Goal: Task Accomplishment & Management: Complete application form

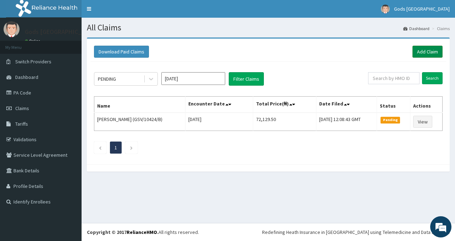
click at [433, 51] on link "Add Claim" at bounding box center [427, 52] width 30 height 12
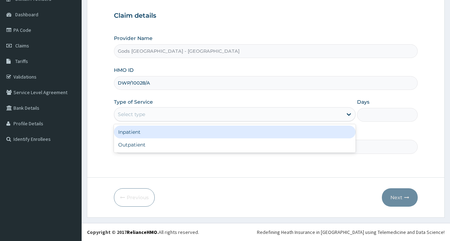
type input "Gods [GEOGRAPHIC_DATA] - [GEOGRAPHIC_DATA]"
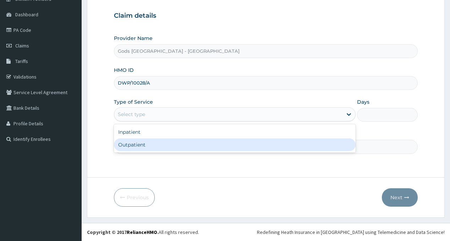
click at [165, 144] on div "Outpatient" at bounding box center [234, 145] width 241 height 13
type input "1"
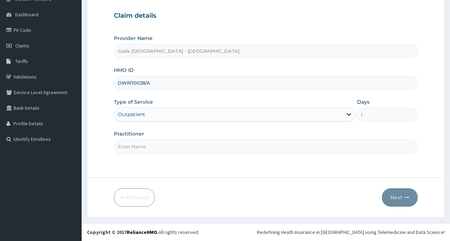
click at [165, 145] on input "Practitioner" at bounding box center [265, 147] width 303 height 14
type input "[PERSON_NAME]"
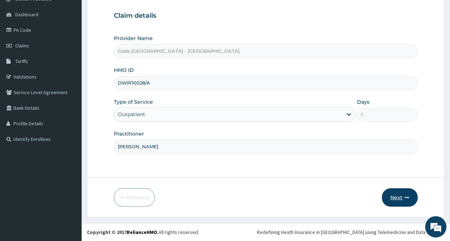
click at [391, 197] on button "Next" at bounding box center [399, 198] width 36 height 18
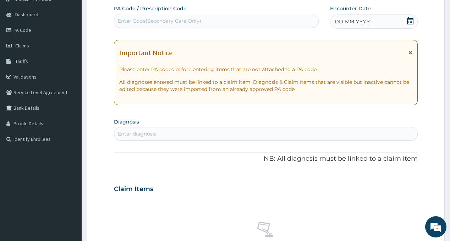
click at [150, 15] on div "Enter Code(Secondary Care Only)" at bounding box center [216, 21] width 204 height 14
paste input "PA/5AF0A9"
type input "PA/5AF0A9"
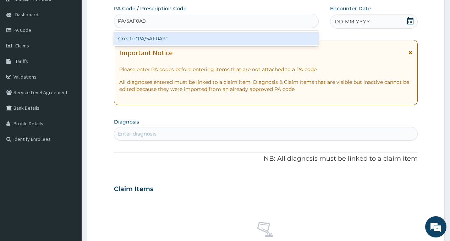
click at [154, 39] on div "Create "PA/5AF0A9"" at bounding box center [216, 38] width 204 height 13
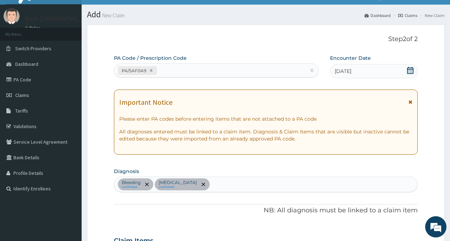
scroll to position [11, 0]
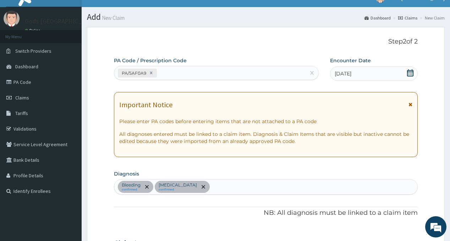
click at [186, 71] on div "PA/5AF0A9" at bounding box center [209, 73] width 191 height 12
paste input "PA/516817"
type input "PA/516817"
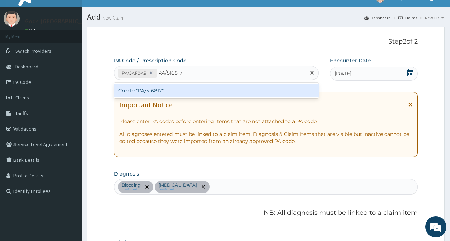
click at [186, 89] on div "Create "PA/516817"" at bounding box center [216, 90] width 204 height 13
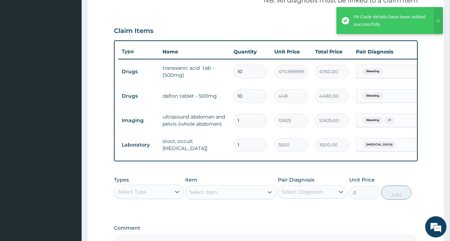
scroll to position [188, 0]
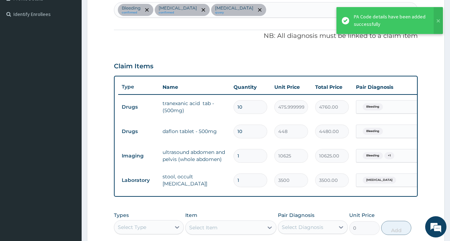
click at [204, 48] on div "PA Code / Prescription Code PA/5AF0A9 PA/516817 Encounter Date 16-08-2025 Impor…" at bounding box center [265, 84] width 303 height 409
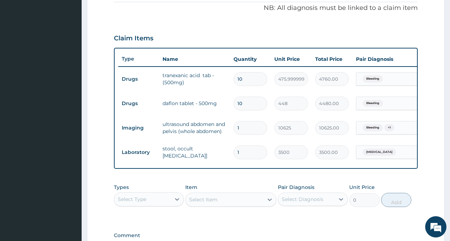
scroll to position [259, 0]
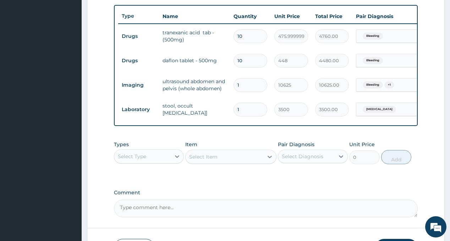
click at [144, 156] on div "Select Type" at bounding box center [142, 156] width 56 height 11
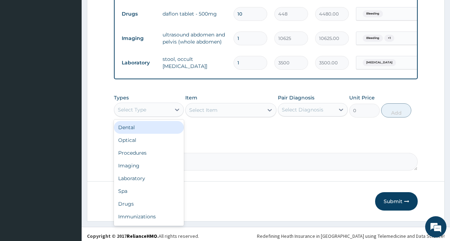
scroll to position [315, 0]
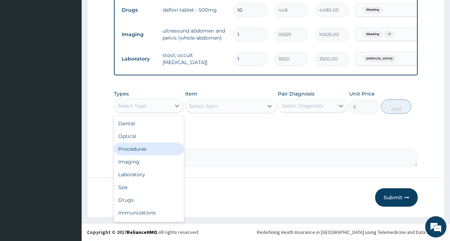
click at [151, 145] on div "Procedures" at bounding box center [149, 149] width 70 height 13
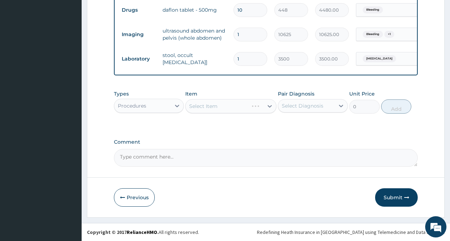
click at [300, 104] on div "Select Diagnosis" at bounding box center [302, 105] width 41 height 7
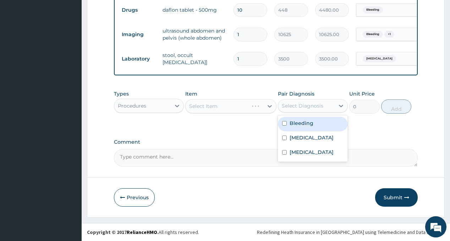
click at [307, 127] on div "Bleeding" at bounding box center [313, 124] width 70 height 15
checkbox input "true"
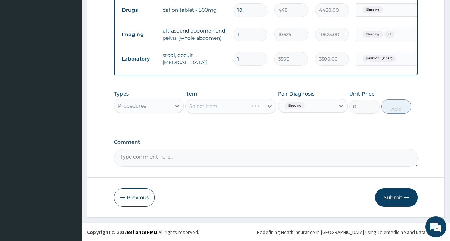
drag, startPoint x: 275, startPoint y: 139, endPoint x: 259, endPoint y: 135, distance: 16.3
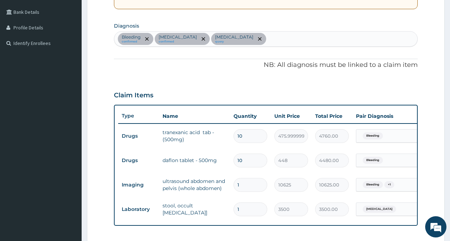
scroll to position [138, 0]
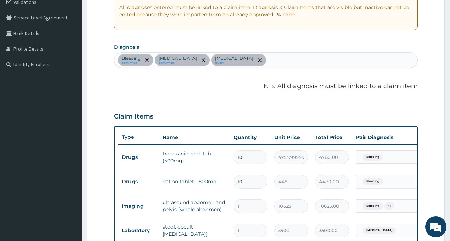
click at [275, 62] on div "Bleeding confirmed Acute abdomen confirmed Hemorrhoids query" at bounding box center [265, 60] width 302 height 15
type input "SEP"
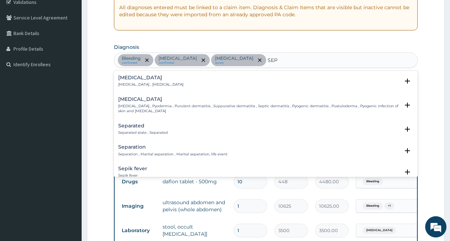
click at [126, 82] on p "Systemic infection , Sepsis" at bounding box center [150, 84] width 65 height 5
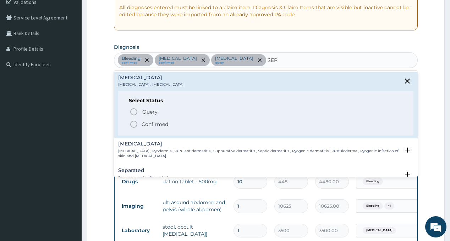
drag, startPoint x: 136, startPoint y: 122, endPoint x: 249, endPoint y: 113, distance: 113.4
click at [137, 122] on icon "status option filled" at bounding box center [133, 124] width 9 height 9
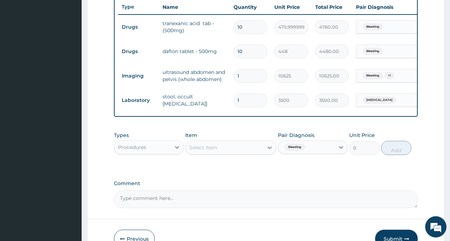
scroll to position [279, 0]
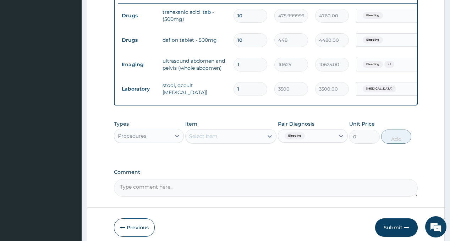
click at [218, 142] on div "Select Item" at bounding box center [224, 136] width 78 height 11
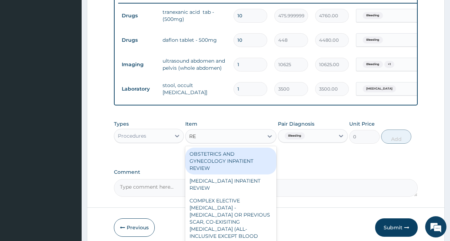
type input "REG"
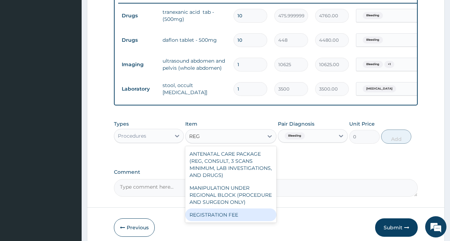
click at [236, 219] on div "REGISTRATION FEE" at bounding box center [230, 215] width 91 height 13
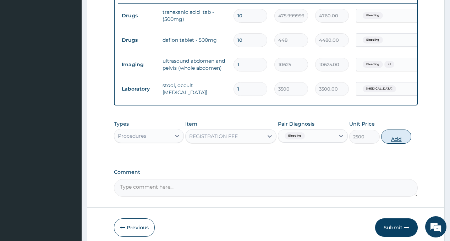
click at [389, 144] on button "Add" at bounding box center [396, 137] width 30 height 14
type input "0"
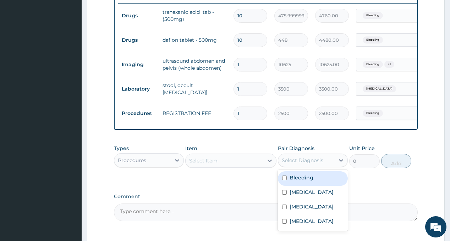
click at [304, 164] on div "Select Diagnosis" at bounding box center [302, 160] width 41 height 7
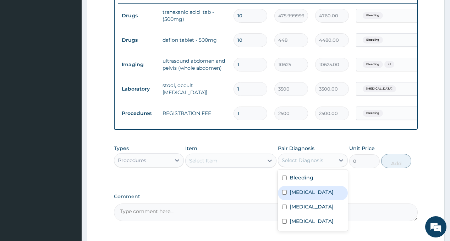
click at [305, 196] on label "Acute abdomen" at bounding box center [311, 192] width 44 height 7
checkbox input "true"
click at [227, 167] on div "Select Item" at bounding box center [224, 160] width 78 height 11
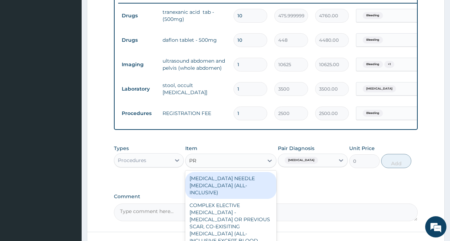
type input "PRA"
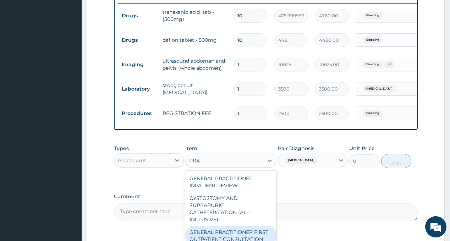
click at [241, 234] on div "GENERAL PRACTITIONER FIRST OUTPATIENT CONSULTATION" at bounding box center [230, 236] width 91 height 20
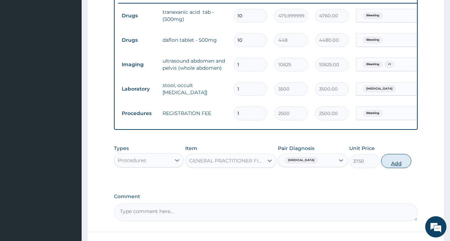
click at [398, 168] on button "Add" at bounding box center [396, 161] width 30 height 14
type input "0"
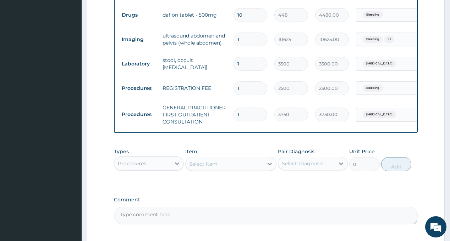
scroll to position [350, 0]
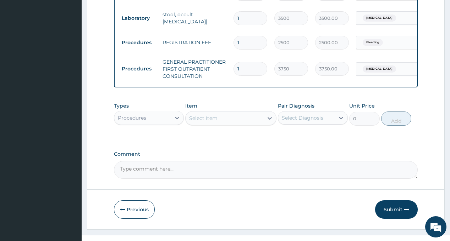
click at [147, 122] on div "Procedures" at bounding box center [142, 117] width 56 height 11
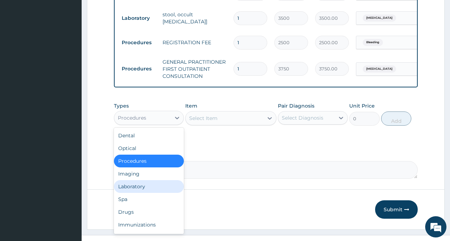
click at [150, 193] on div "Laboratory" at bounding box center [149, 186] width 70 height 13
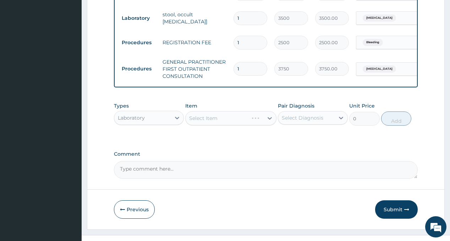
click at [298, 122] on div "Select Diagnosis" at bounding box center [302, 118] width 41 height 7
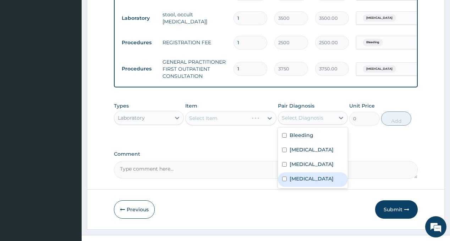
click at [303, 183] on label "Sepsis" at bounding box center [311, 178] width 44 height 7
checkbox input "true"
click at [233, 122] on div "Select Item" at bounding box center [230, 118] width 91 height 14
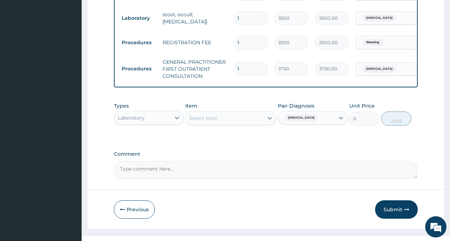
click at [236, 124] on div "Select Item" at bounding box center [224, 118] width 78 height 11
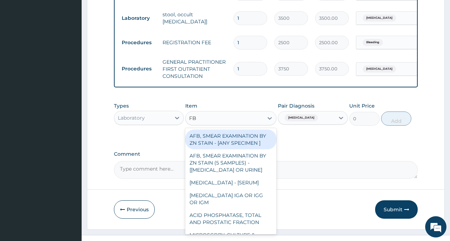
type input "FBC"
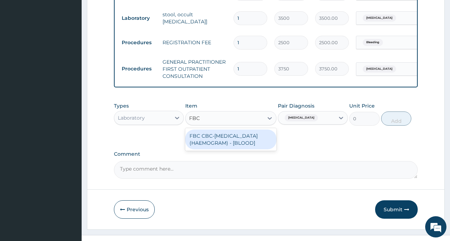
click at [233, 150] on div "FBC CBC-COMPLETE BLOOD COUNT (HAEMOGRAM) - [BLOOD]" at bounding box center [230, 140] width 91 height 20
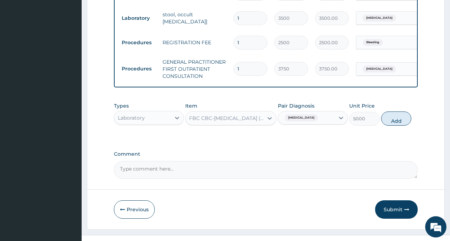
drag, startPoint x: 391, startPoint y: 126, endPoint x: 349, endPoint y: 133, distance: 42.6
click at [391, 126] on button "Add" at bounding box center [396, 119] width 30 height 14
type input "0"
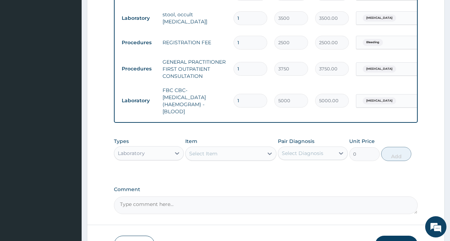
click at [165, 158] on div "Laboratory" at bounding box center [142, 153] width 56 height 11
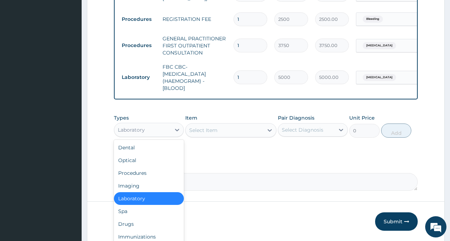
scroll to position [403, 0]
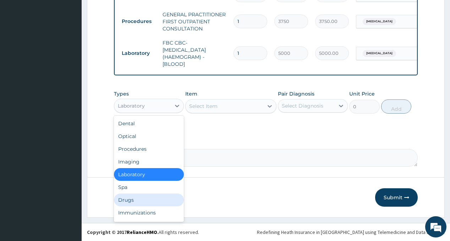
click at [150, 202] on div "Drugs" at bounding box center [149, 200] width 70 height 13
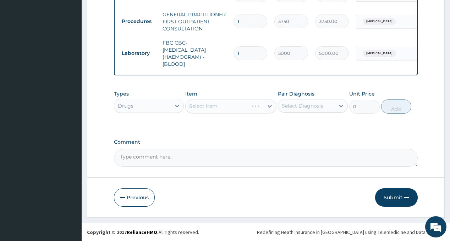
click at [304, 108] on div "Select Diagnosis" at bounding box center [302, 105] width 41 height 7
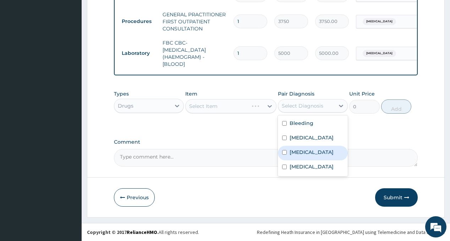
click at [309, 153] on label "Hemorrhoids" at bounding box center [311, 152] width 44 height 7
checkbox input "true"
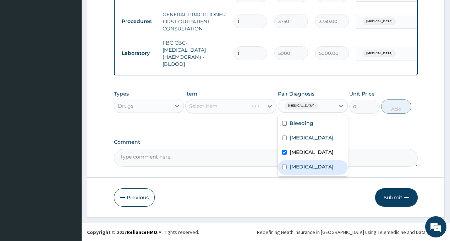
drag, startPoint x: 301, startPoint y: 168, endPoint x: 300, endPoint y: 130, distance: 38.0
click at [301, 168] on label "Sepsis" at bounding box center [311, 166] width 44 height 7
checkbox input "true"
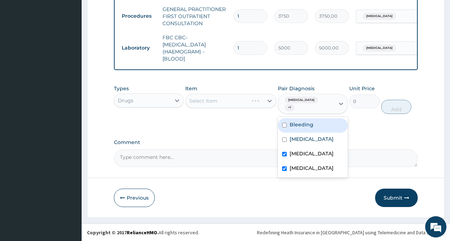
click at [300, 125] on label "Bleeding" at bounding box center [301, 124] width 24 height 7
checkbox input "true"
click at [225, 107] on div "Select Item" at bounding box center [230, 101] width 91 height 14
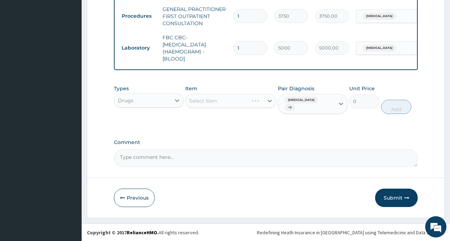
click at [208, 107] on div "Select Item" at bounding box center [224, 100] width 78 height 11
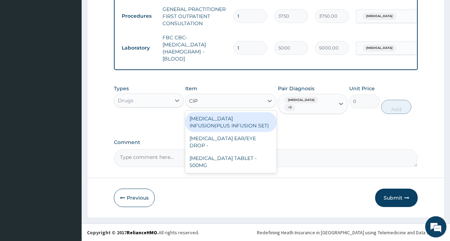
type input "CIPR"
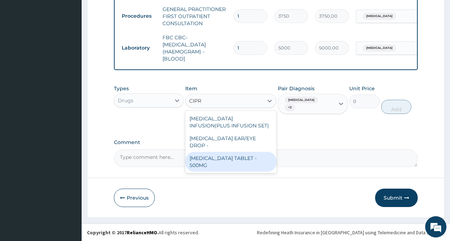
click at [239, 169] on div "CIPROFLOXACIN TABLET - 500MG" at bounding box center [230, 162] width 91 height 20
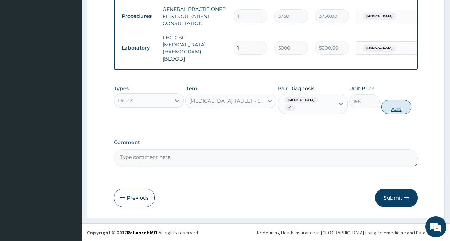
click at [391, 105] on button "Add" at bounding box center [396, 107] width 30 height 14
type input "0"
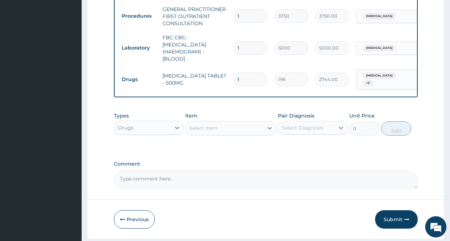
type input "14"
type input "2744.00"
type input "14"
drag, startPoint x: 319, startPoint y: 151, endPoint x: 319, endPoint y: 147, distance: 3.9
click at [319, 150] on div "Types Drugs Item Select Item Pair Diagnosis Select Diagnosis Unit Price 0 Add" at bounding box center [265, 129] width 303 height 41
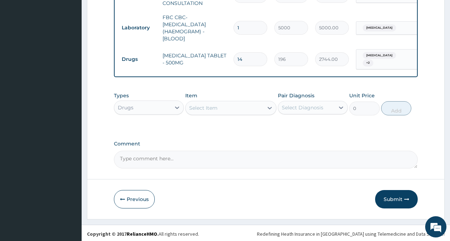
scroll to position [428, 0]
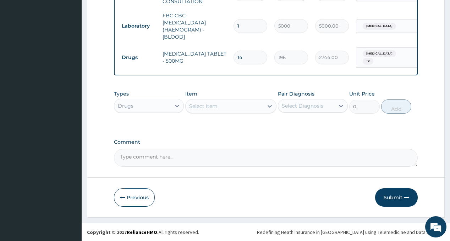
drag, startPoint x: 393, startPoint y: 196, endPoint x: 381, endPoint y: 188, distance: 14.8
click at [394, 196] on button "Submit" at bounding box center [396, 198] width 43 height 18
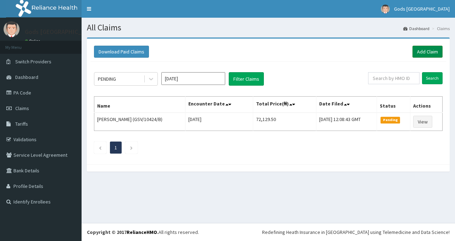
click at [425, 50] on link "Add Claim" at bounding box center [427, 52] width 30 height 12
click at [428, 51] on link "Add Claim" at bounding box center [427, 52] width 30 height 12
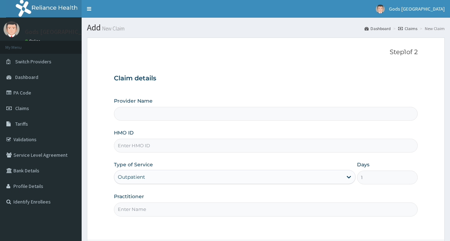
click at [150, 144] on input "HMO ID" at bounding box center [265, 146] width 303 height 14
paste input "DWP/10028/A"
type input "DWP/10028/A"
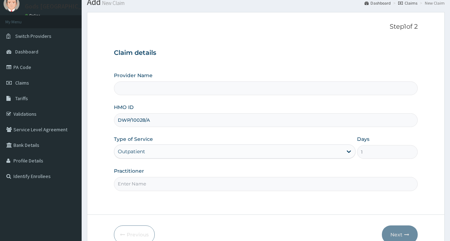
scroll to position [63, 0]
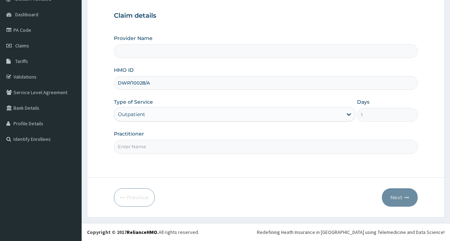
type input "Gods Apple city Hospital - Ojodu"
type input "DWP/10028/A"
click at [147, 150] on input "Practitioner" at bounding box center [265, 147] width 303 height 14
type input "DR OPAFUNSO"
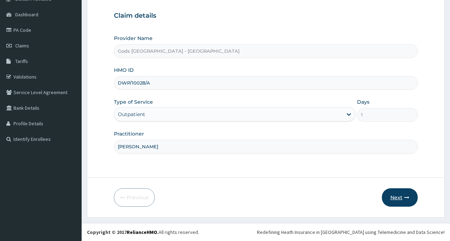
click at [397, 194] on button "Next" at bounding box center [399, 198] width 36 height 18
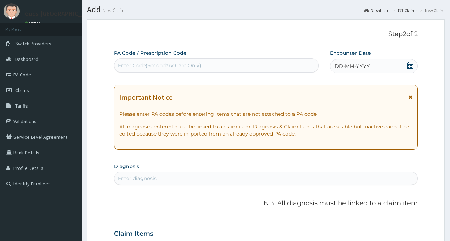
scroll to position [0, 0]
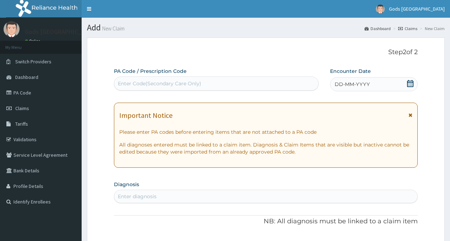
click at [154, 81] on div "Enter Code(Secondary Care Only)" at bounding box center [159, 83] width 83 height 7
paste input "PA/7F8CA8"
type input "PA/7F8CA8"
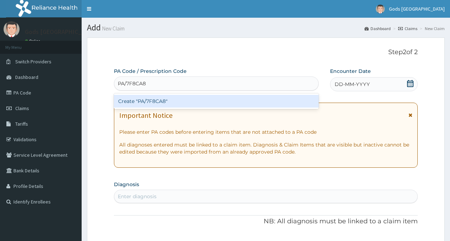
click at [155, 99] on div "Create "PA/7F8CA8"" at bounding box center [216, 101] width 204 height 13
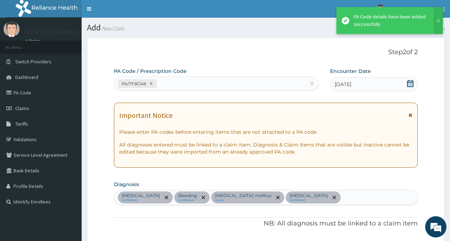
type input "1"
type input "8750.00"
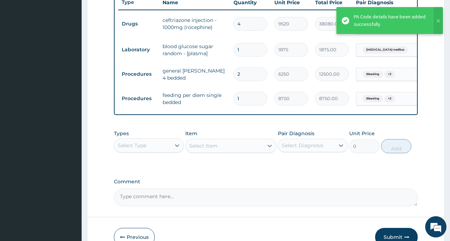
scroll to position [279, 0]
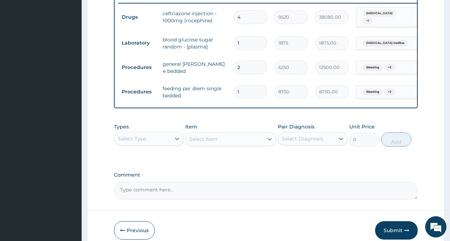
type input "1"
click at [154, 140] on div "Select Type" at bounding box center [142, 138] width 56 height 11
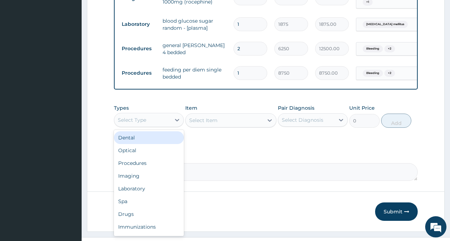
scroll to position [315, 0]
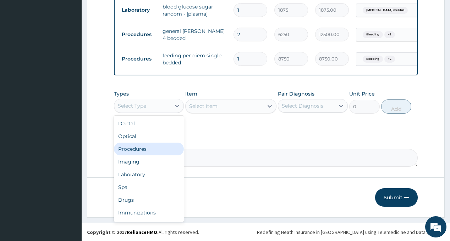
click at [149, 147] on div "Procedures" at bounding box center [149, 149] width 70 height 13
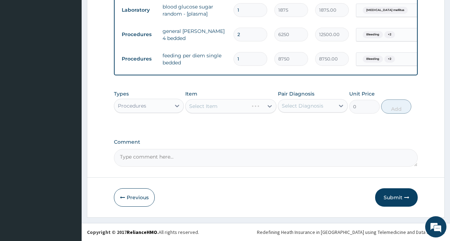
click at [312, 105] on div "Select Diagnosis" at bounding box center [302, 105] width 41 height 7
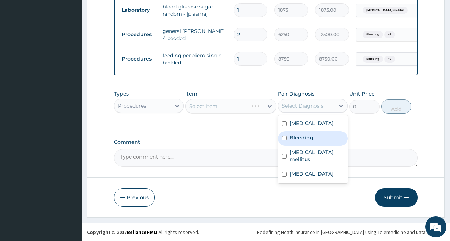
click at [301, 139] on label "Bleeding" at bounding box center [301, 137] width 24 height 7
checkbox input "true"
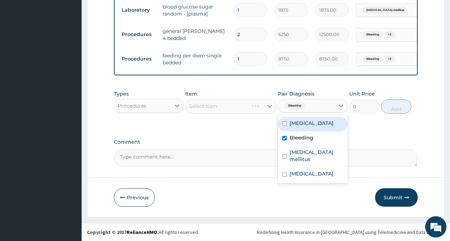
click at [299, 127] on label "Sepsis" at bounding box center [311, 123] width 44 height 7
checkbox input "true"
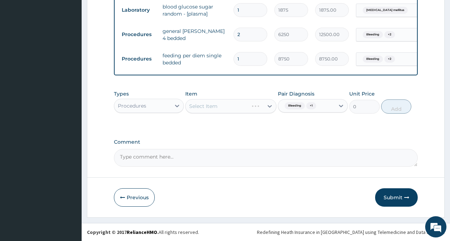
click at [214, 106] on div "Select Item" at bounding box center [230, 106] width 91 height 14
click at [223, 110] on div "Select Item" at bounding box center [224, 106] width 78 height 11
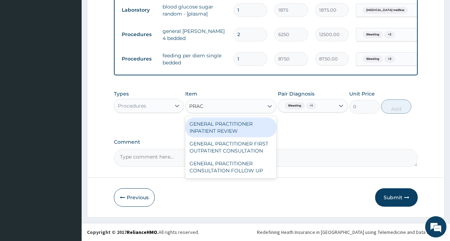
type input "PRACT"
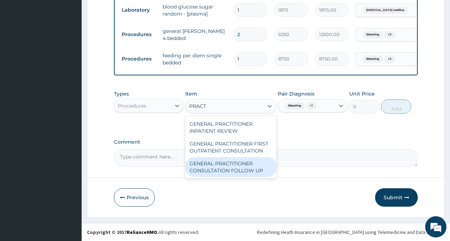
click at [225, 163] on div "GENERAL PRACTITIONER CONSULTATION FOLLOW UP" at bounding box center [230, 167] width 91 height 20
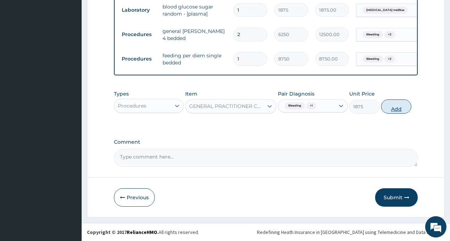
click at [393, 107] on button "Add" at bounding box center [396, 107] width 30 height 14
type input "0"
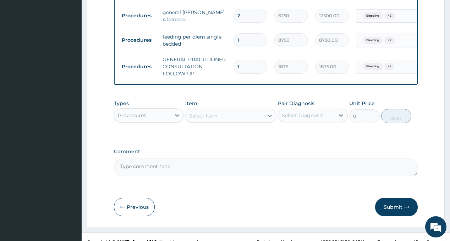
scroll to position [343, 0]
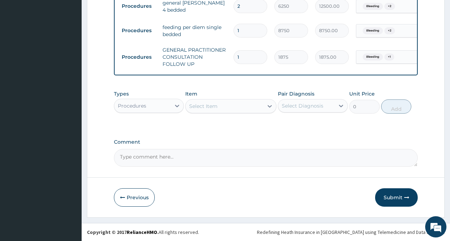
click at [153, 110] on div "Procedures" at bounding box center [142, 105] width 56 height 11
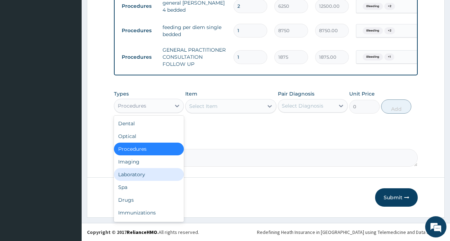
click at [134, 173] on div "Laboratory" at bounding box center [149, 174] width 70 height 13
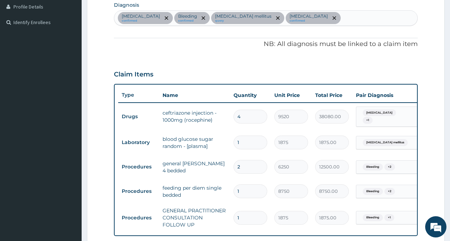
scroll to position [166, 0]
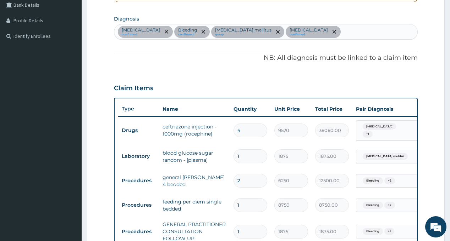
click at [297, 32] on div "Sepsis confirmed Bleeding confirmed Diabetes mellitus query Malaria confirmed" at bounding box center [265, 31] width 302 height 15
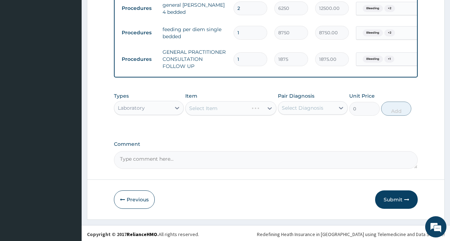
scroll to position [343, 0]
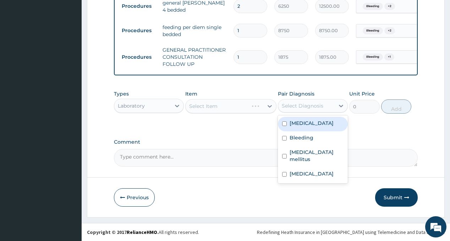
click at [300, 106] on div "Select Diagnosis" at bounding box center [302, 105] width 41 height 7
click at [297, 126] on label "Sepsis" at bounding box center [311, 123] width 44 height 7
checkbox input "true"
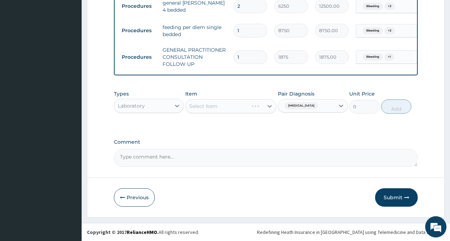
click at [218, 106] on div "Select Item" at bounding box center [224, 106] width 78 height 11
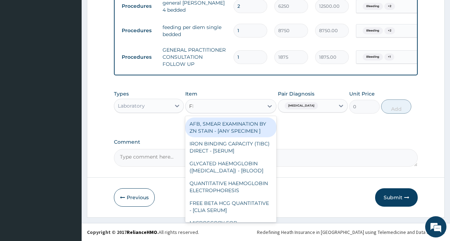
type input "FBC"
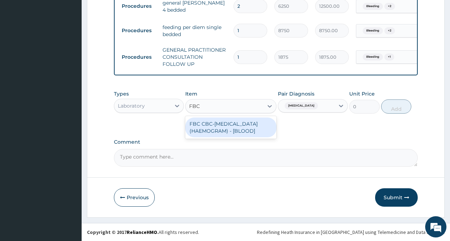
click at [221, 130] on div "FBC CBC-COMPLETE BLOOD COUNT (HAEMOGRAM) - [BLOOD]" at bounding box center [230, 128] width 91 height 20
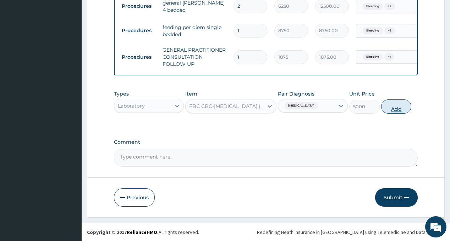
click at [389, 108] on button "Add" at bounding box center [396, 107] width 30 height 14
type input "0"
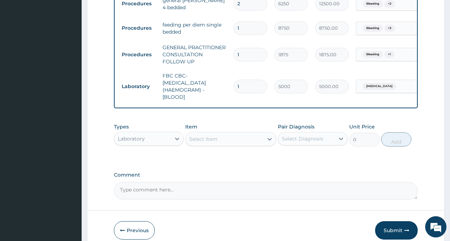
click at [302, 141] on div "Select Diagnosis" at bounding box center [302, 138] width 41 height 7
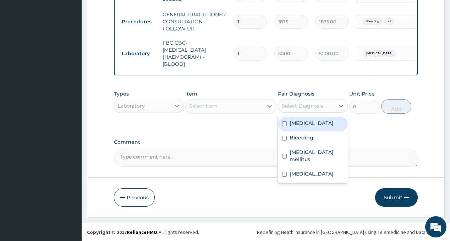
scroll to position [379, 0]
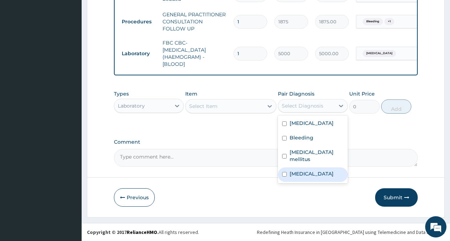
drag, startPoint x: 303, startPoint y: 167, endPoint x: 268, endPoint y: 143, distance: 41.9
click at [302, 171] on label "Malaria" at bounding box center [311, 174] width 44 height 7
checkbox input "true"
click at [239, 127] on div "Types Laboratory Item Select Item Pair Diagnosis option Malaria, selected. opti…" at bounding box center [265, 107] width 303 height 41
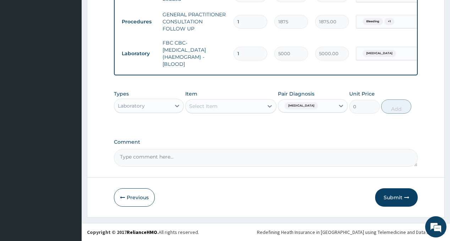
click at [237, 108] on div "Select Item" at bounding box center [224, 106] width 78 height 11
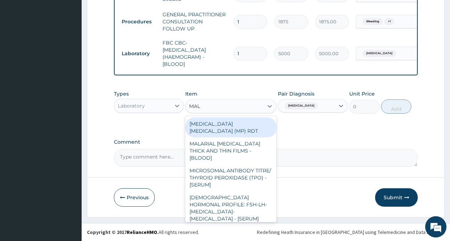
type input "MALA"
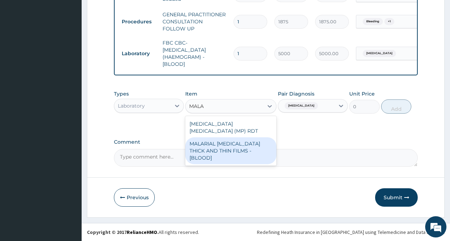
click at [238, 143] on div "MALARIAL PARASITE THICK AND THIN FILMS - [BLOOD]" at bounding box center [230, 151] width 91 height 27
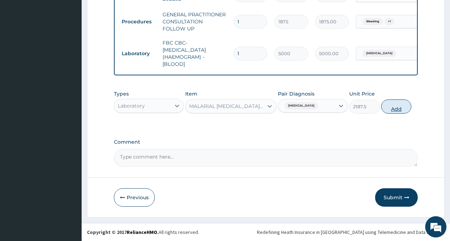
click at [389, 106] on button "Add" at bounding box center [396, 107] width 30 height 14
type input "0"
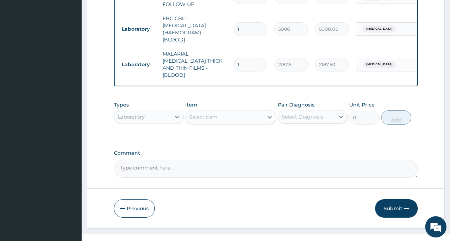
scroll to position [407, 0]
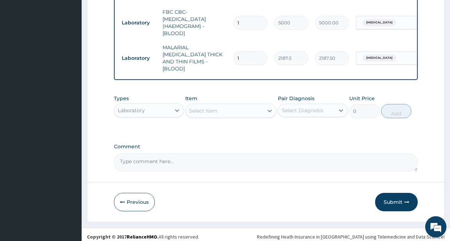
click at [156, 105] on div "Laboratory" at bounding box center [142, 110] width 56 height 11
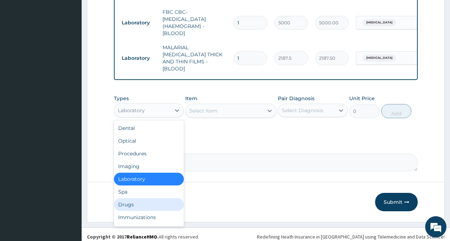
click at [134, 203] on div "Drugs" at bounding box center [149, 205] width 70 height 13
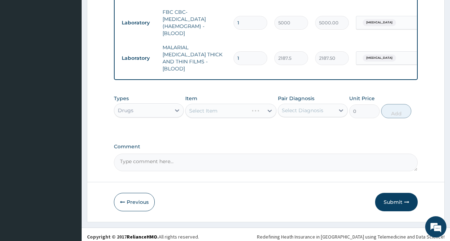
click at [314, 107] on div "Select Diagnosis" at bounding box center [302, 110] width 41 height 7
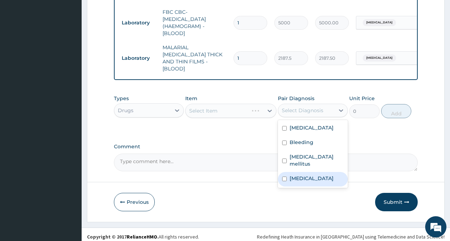
click at [307, 175] on label "Malaria" at bounding box center [311, 178] width 44 height 7
checkbox input "true"
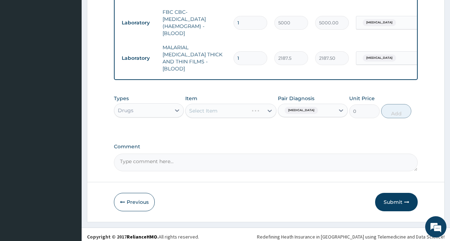
click at [232, 125] on div "Types Drugs Item Select Item Pair Diagnosis Malaria Unit Price 0 Add" at bounding box center [265, 111] width 303 height 41
click at [238, 105] on div "Select Item" at bounding box center [224, 110] width 78 height 11
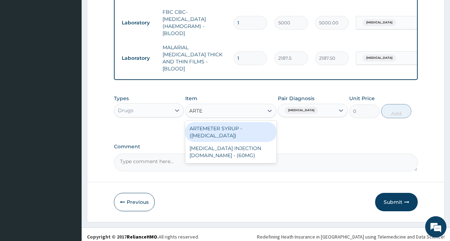
type input "ARTES"
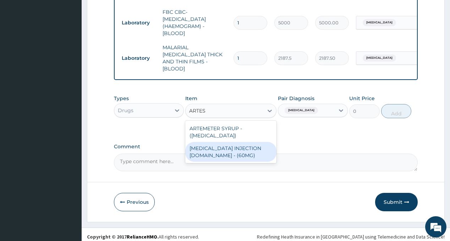
click at [239, 146] on div "ARTESUNATE INJECTION IV.IM - (60MG)" at bounding box center [230, 152] width 91 height 20
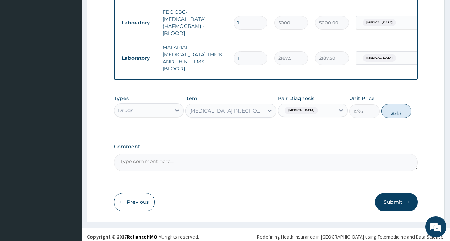
drag, startPoint x: 396, startPoint y: 106, endPoint x: 398, endPoint y: 91, distance: 14.6
click at [396, 107] on button "Add" at bounding box center [396, 111] width 30 height 14
type input "0"
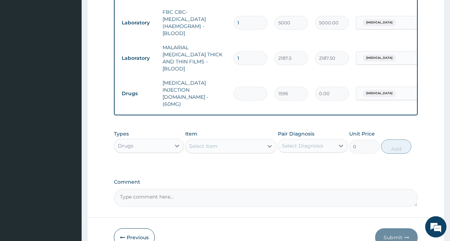
type input "0.00"
type input "6"
type input "9576.00"
type input "6"
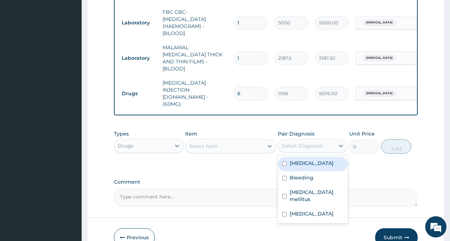
click at [300, 143] on div "Select Diagnosis" at bounding box center [302, 146] width 41 height 7
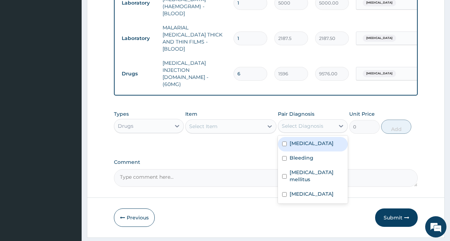
scroll to position [431, 0]
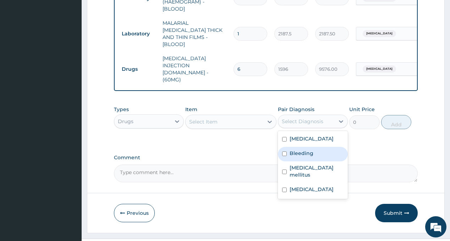
click at [300, 150] on label "Bleeding" at bounding box center [301, 153] width 24 height 7
checkbox input "true"
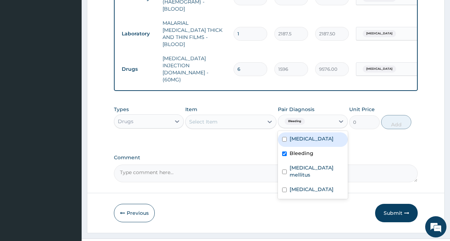
click at [300, 135] on label "Sepsis" at bounding box center [311, 138] width 44 height 7
checkbox input "true"
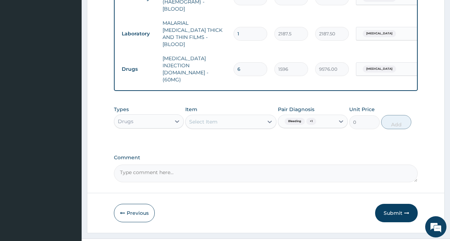
click at [228, 116] on div "Select Item" at bounding box center [224, 121] width 78 height 11
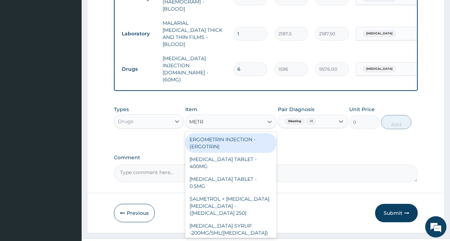
type input "METRO"
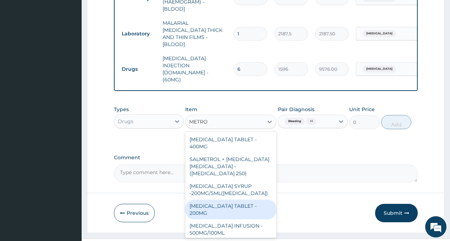
click at [227, 200] on div "METRONIDAZOLE TABLET - 200MG" at bounding box center [230, 210] width 91 height 20
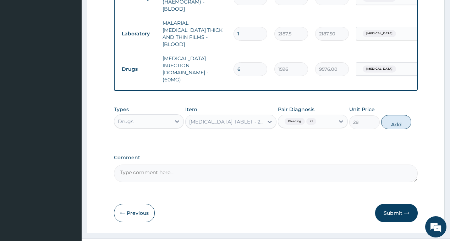
click at [398, 115] on button "Add" at bounding box center [396, 122] width 30 height 14
type input "0"
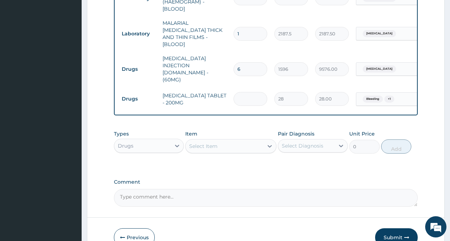
type input "4"
type input "112.00"
type input "42"
type input "1176.00"
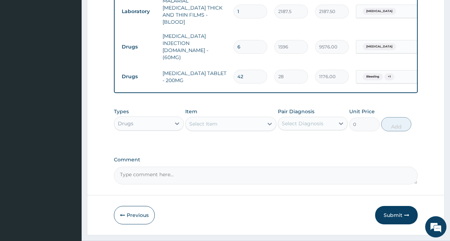
scroll to position [456, 0]
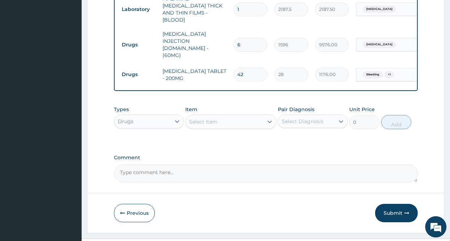
type input "42"
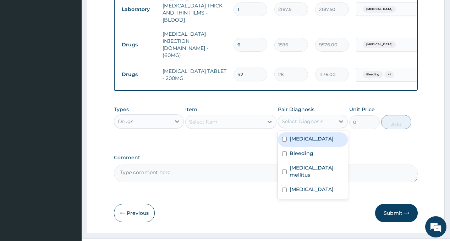
click at [298, 118] on div "Select Diagnosis" at bounding box center [302, 121] width 41 height 7
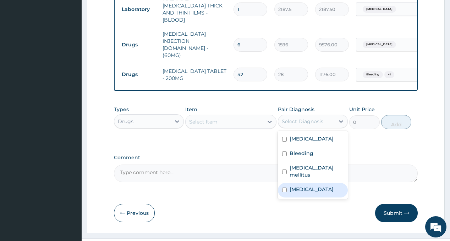
click at [303, 186] on label "Malaria" at bounding box center [311, 189] width 44 height 7
checkbox input "true"
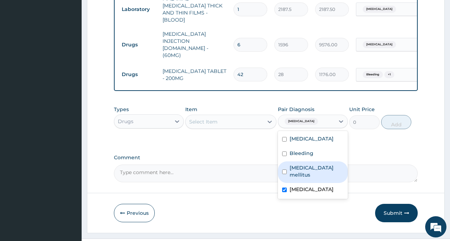
click at [232, 116] on div "Select Item" at bounding box center [224, 121] width 78 height 11
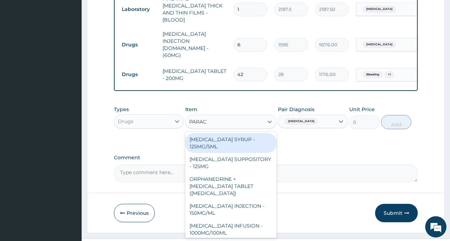
type input "PARACE"
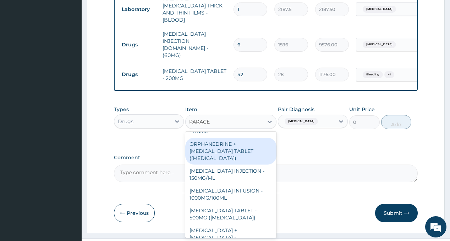
scroll to position [71, 0]
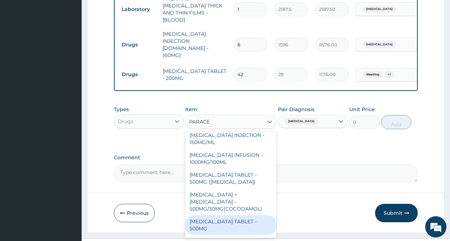
click at [225, 216] on div "PARACETAMOL TABLET - 500MG" at bounding box center [230, 226] width 91 height 20
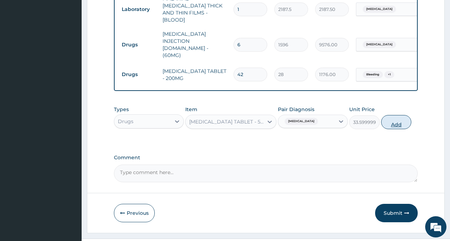
click at [390, 115] on button "Add" at bounding box center [396, 122] width 30 height 14
type input "0"
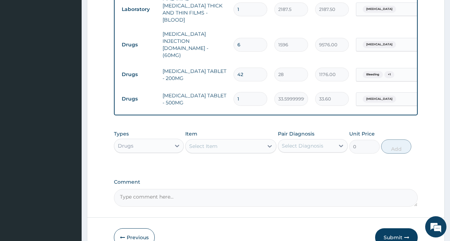
type input "18"
type input "604.80"
type input "18"
click at [307, 143] on div "Select Diagnosis" at bounding box center [302, 146] width 41 height 7
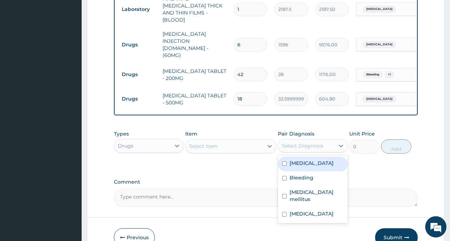
click at [305, 157] on div "Sepsis" at bounding box center [313, 164] width 70 height 15
checkbox input "true"
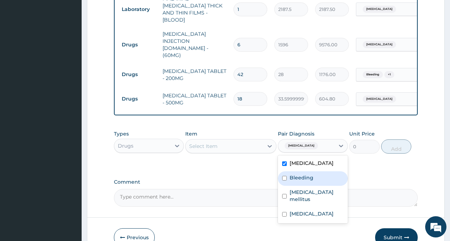
click at [309, 174] on label "Bleeding" at bounding box center [301, 177] width 24 height 7
checkbox input "true"
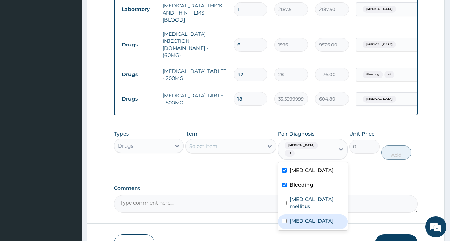
click at [305, 218] on label "Malaria" at bounding box center [311, 221] width 44 height 7
checkbox input "true"
click at [232, 141] on div "Select Item" at bounding box center [224, 146] width 78 height 11
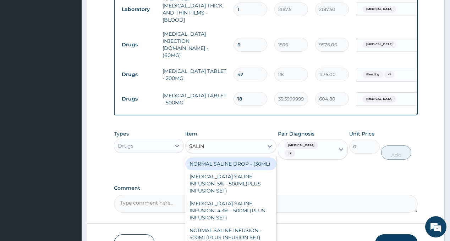
type input "SALINE"
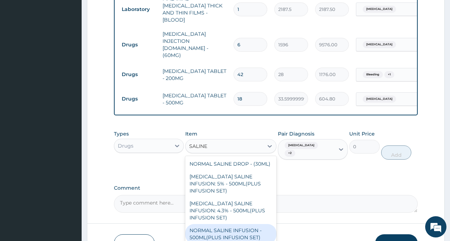
click at [231, 224] on div "NORMAL SALINE INFUSION - 500ML(PLUS INFUSION SET)" at bounding box center [230, 234] width 91 height 20
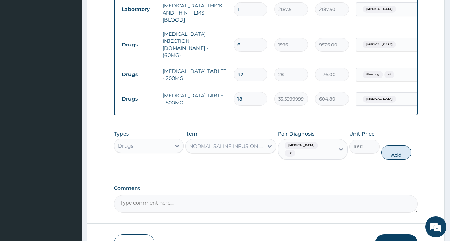
click at [400, 146] on button "Add" at bounding box center [396, 153] width 30 height 14
type input "0"
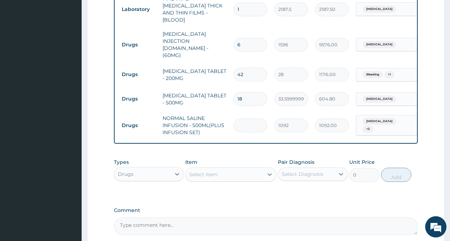
type input "8"
type input "8736.00"
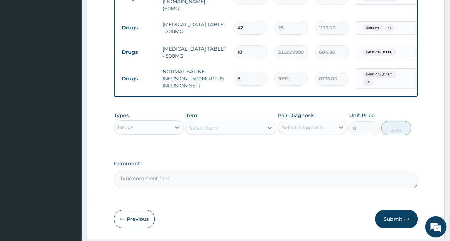
scroll to position [509, 0]
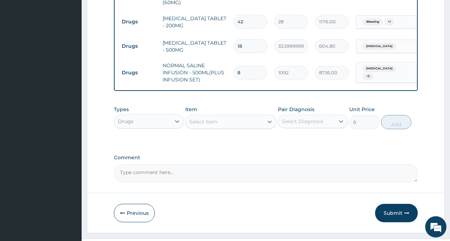
type input "8"
click at [305, 118] on div "Select Diagnosis" at bounding box center [302, 121] width 41 height 7
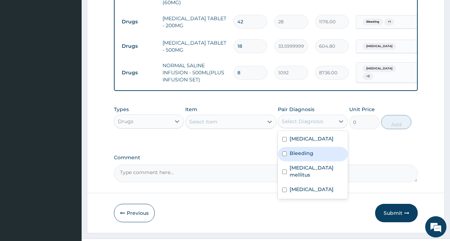
click at [318, 147] on div "Bleeding" at bounding box center [313, 154] width 70 height 15
checkbox input "true"
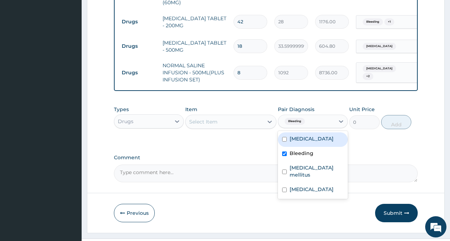
click at [314, 133] on div "Sepsis" at bounding box center [313, 140] width 70 height 15
checkbox input "true"
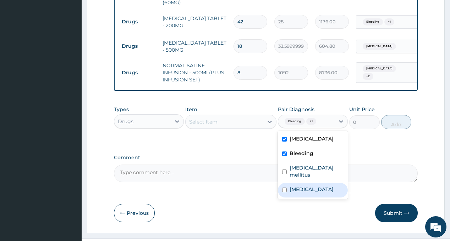
click at [314, 183] on div "Malaria" at bounding box center [313, 190] width 70 height 15
checkbox input "true"
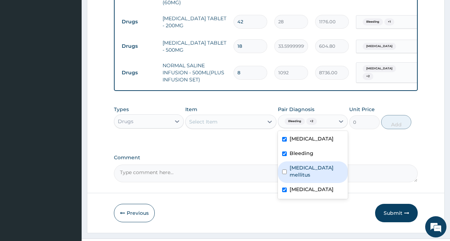
click at [232, 116] on div "Select Item" at bounding box center [224, 121] width 78 height 11
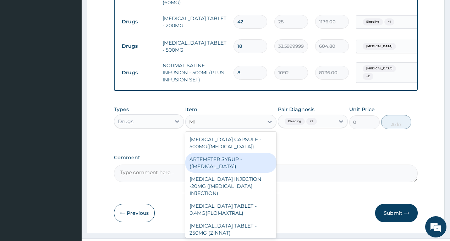
type input "METR"
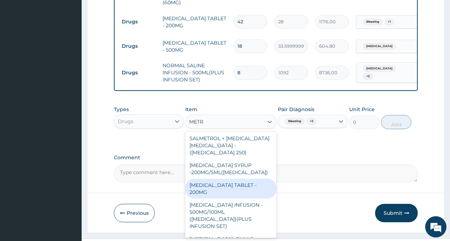
scroll to position [62, 0]
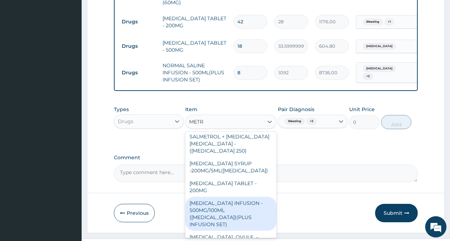
click at [246, 197] on div "METRONIDAZOLE INFUSION - 500MG/100ML (FLAGYL)(PLUS INFUSION SET)" at bounding box center [230, 214] width 91 height 34
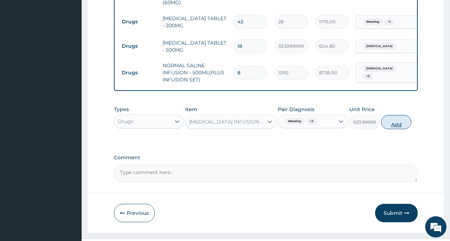
click at [396, 115] on button "Add" at bounding box center [396, 122] width 30 height 14
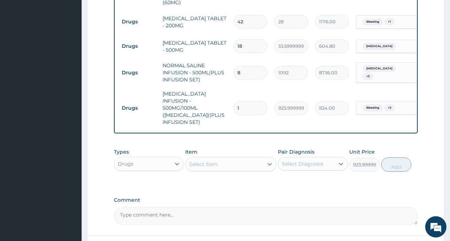
type input "0"
type input "6"
type input "5544.00"
type input "6"
click at [318, 161] on div "Select Diagnosis" at bounding box center [302, 164] width 41 height 7
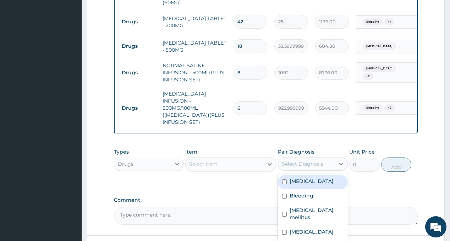
scroll to position [544, 0]
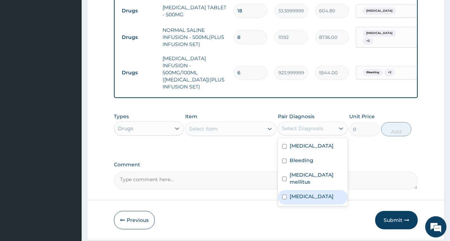
click at [309, 190] on div "Malaria" at bounding box center [313, 197] width 70 height 15
checkbox input "true"
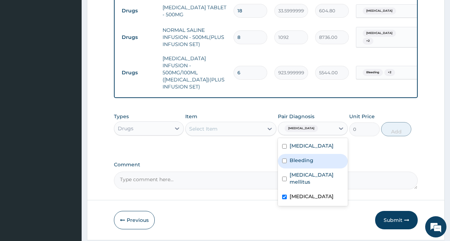
click at [301, 157] on label "Bleeding" at bounding box center [301, 160] width 24 height 7
checkbox input "true"
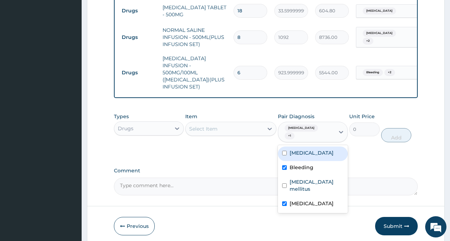
click at [228, 123] on div "Select Item" at bounding box center [224, 128] width 78 height 11
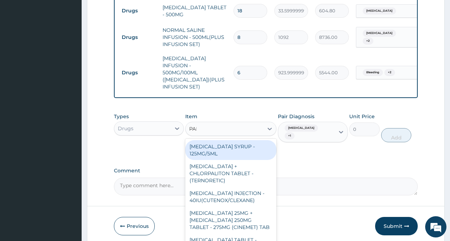
type input "PARACE"
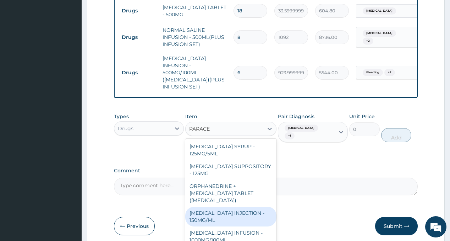
click at [250, 207] on div "PARACETAMOL INJECTION - 150MG/ML" at bounding box center [230, 217] width 91 height 20
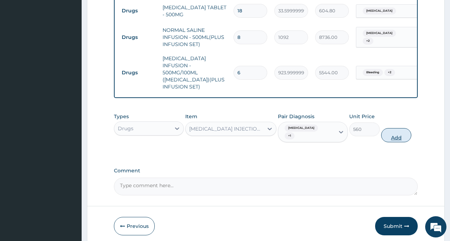
click at [400, 128] on button "Add" at bounding box center [396, 135] width 30 height 14
type input "0"
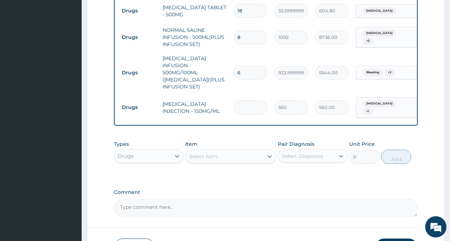
type input "3"
type input "0.00"
type input "24"
type input "13440.00"
type input "24"
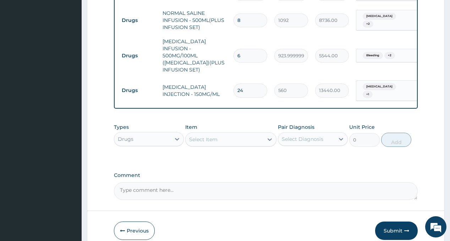
scroll to position [569, 0]
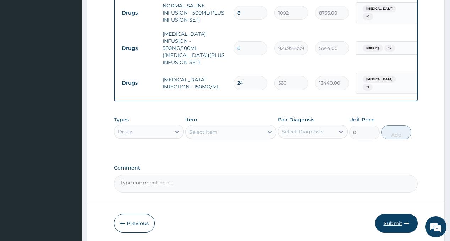
click at [391, 214] on button "Submit" at bounding box center [396, 223] width 43 height 18
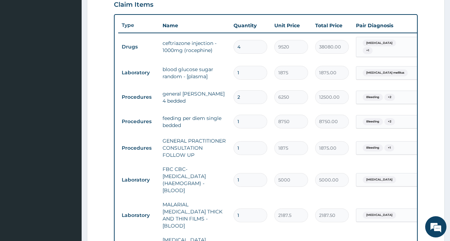
scroll to position [108, 0]
